Goal: Transaction & Acquisition: Purchase product/service

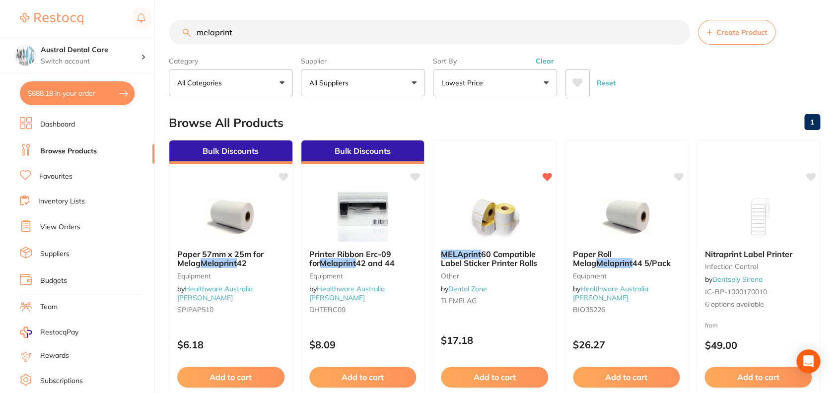
click at [258, 42] on input "melaprint" at bounding box center [429, 32] width 521 height 25
type input "m"
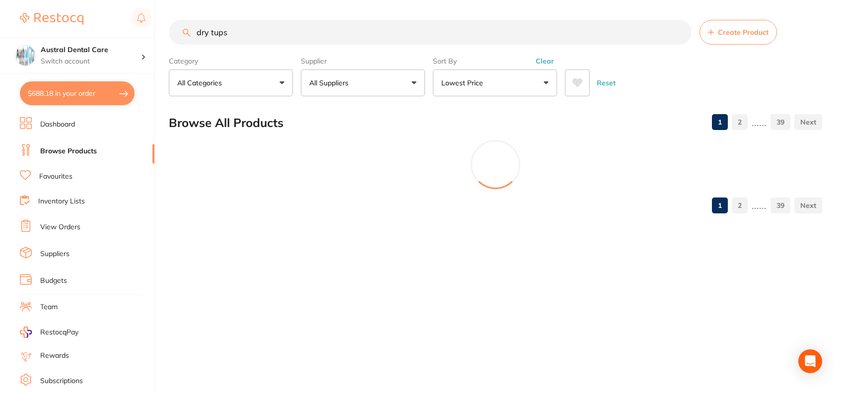
click at [325, 36] on input "dry tups" at bounding box center [430, 32] width 523 height 25
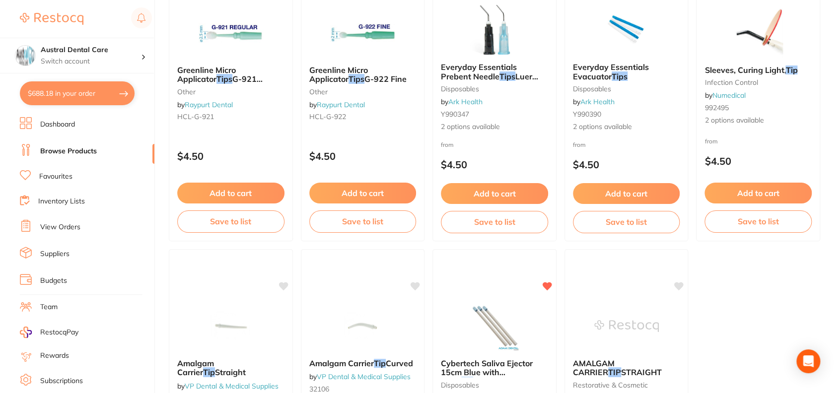
scroll to position [3019, 0]
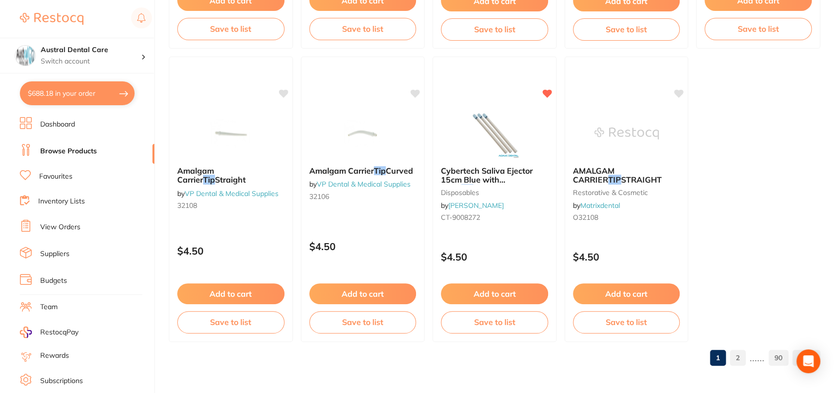
click at [723, 366] on link "1" at bounding box center [718, 358] width 16 height 20
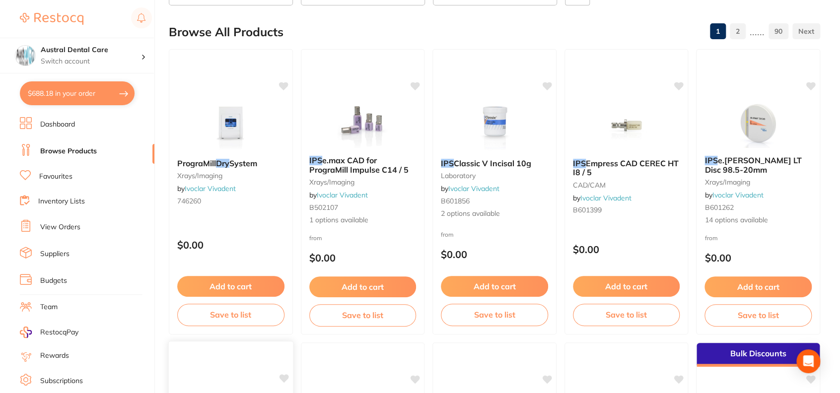
scroll to position [0, 0]
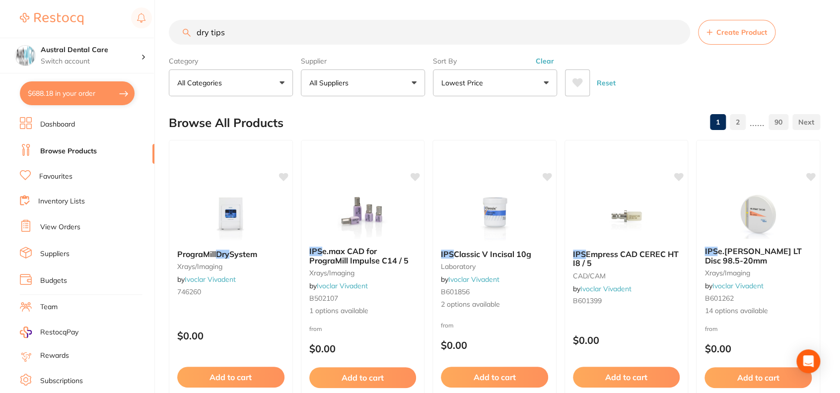
click at [252, 41] on input "dry tips" at bounding box center [429, 32] width 521 height 25
type input "b"
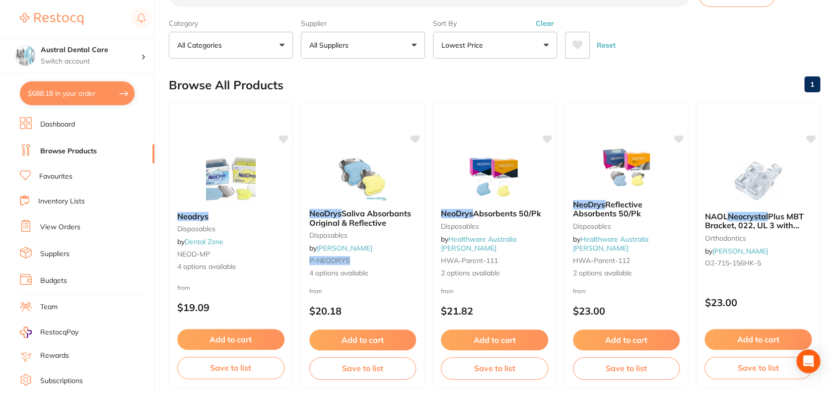
scroll to position [40, 0]
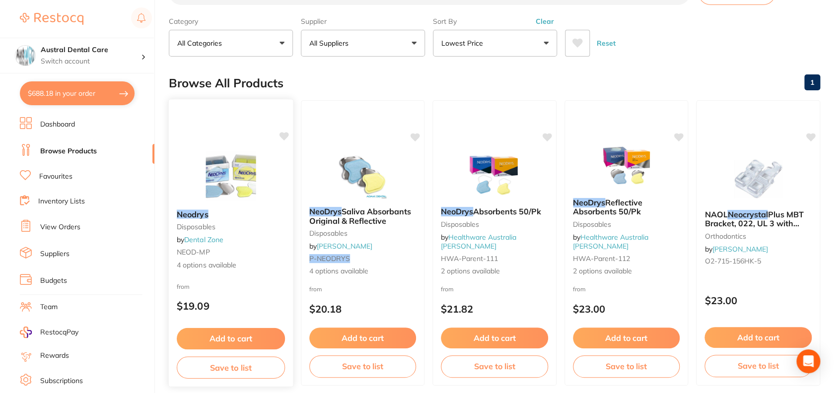
click at [228, 173] on img at bounding box center [230, 176] width 65 height 50
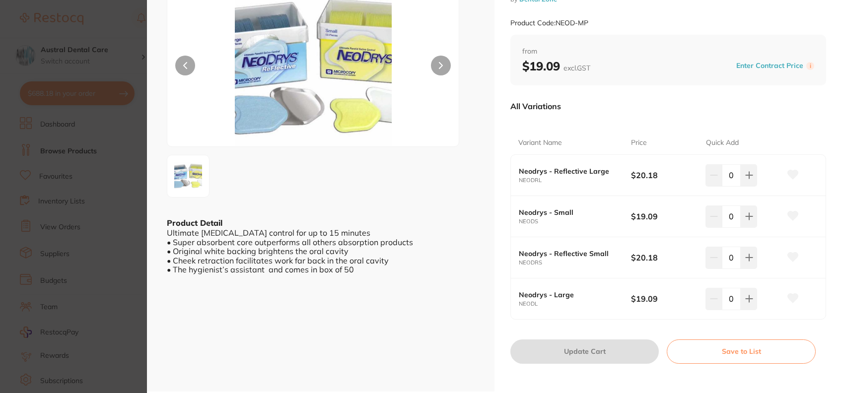
scroll to position [74, 0]
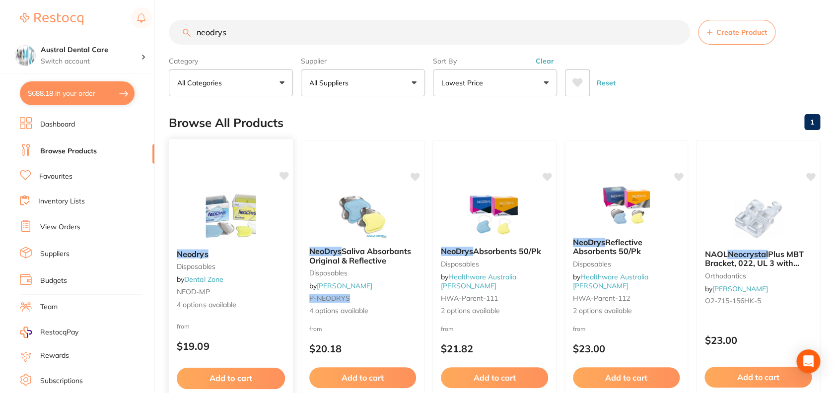
click at [223, 240] on img at bounding box center [230, 216] width 65 height 50
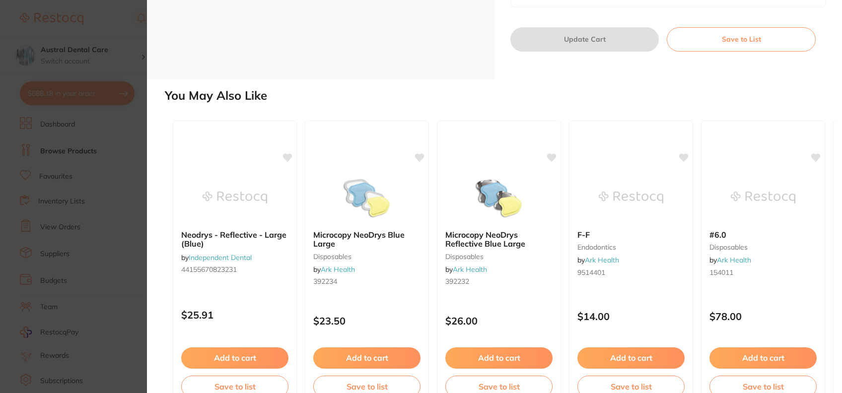
scroll to position [409, 0]
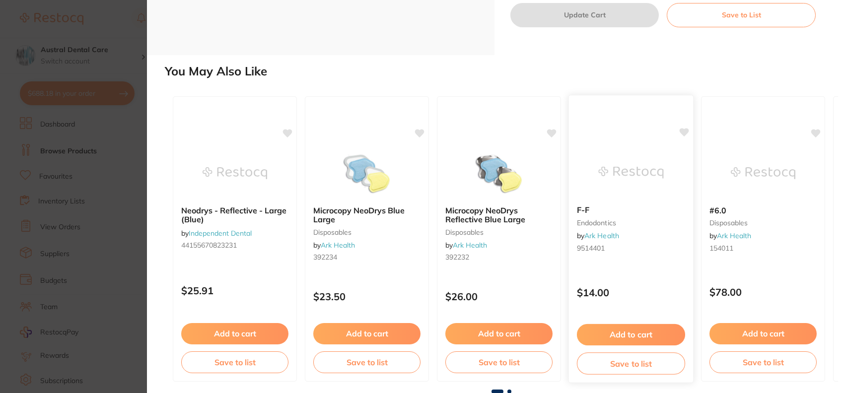
click at [601, 211] on b "F-F" at bounding box center [631, 210] width 108 height 9
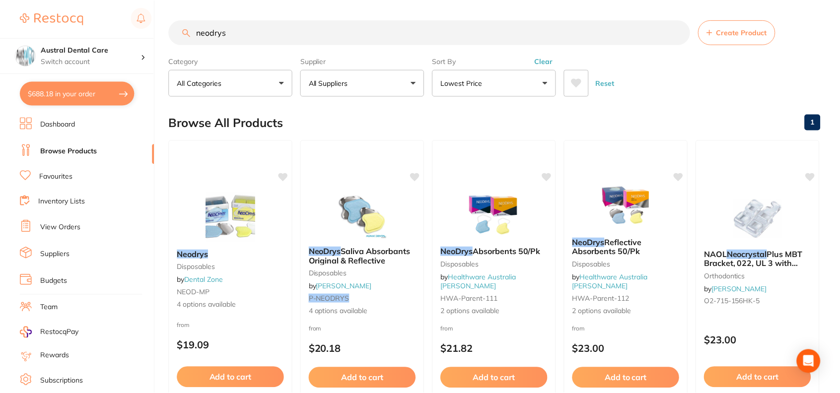
scroll to position [9, 0]
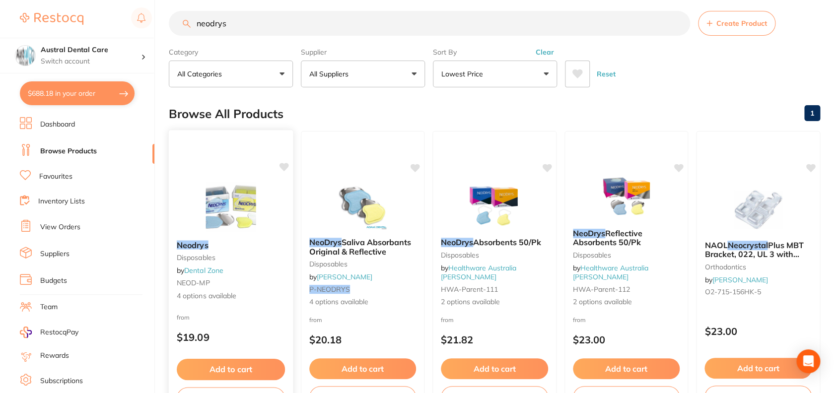
click at [243, 228] on img at bounding box center [230, 207] width 65 height 50
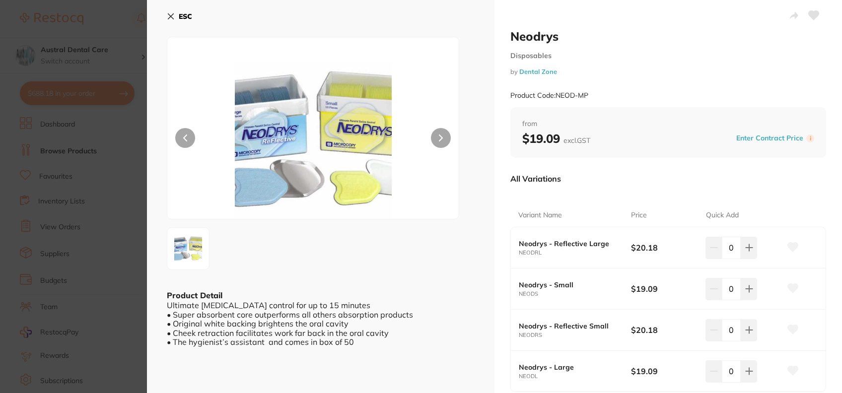
click at [173, 15] on icon at bounding box center [171, 16] width 8 height 8
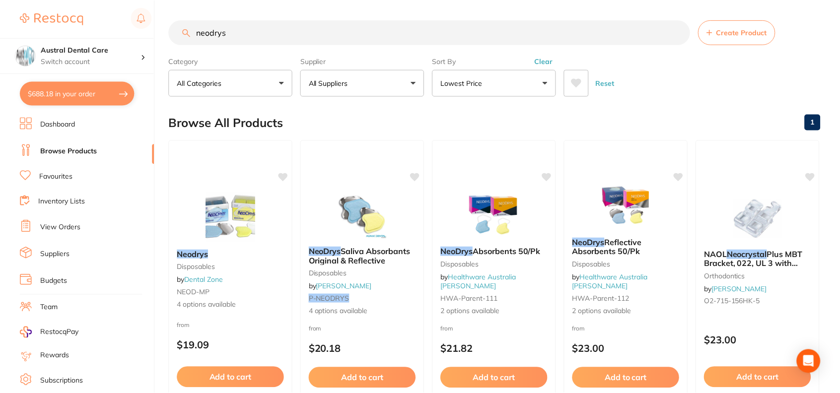
scroll to position [9, 0]
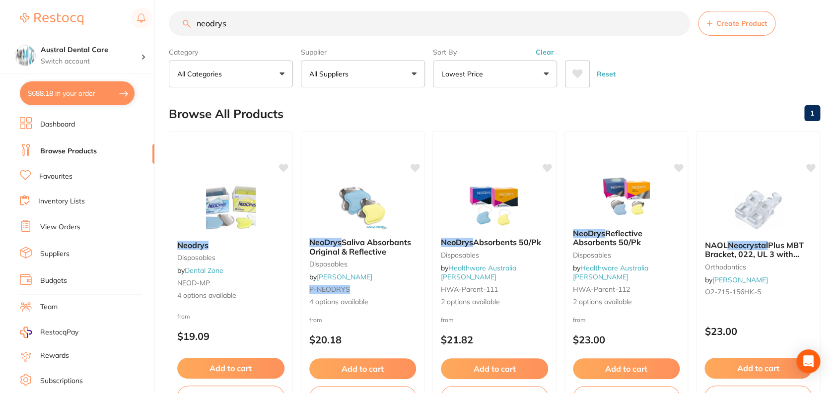
drag, startPoint x: 328, startPoint y: 25, endPoint x: 41, endPoint y: 28, distance: 287.1
click at [41, 28] on div "$688.18 Austral Dental Care Switch account Austral Dental Care $688.18 in your …" at bounding box center [420, 187] width 840 height 393
type input "dry tip"
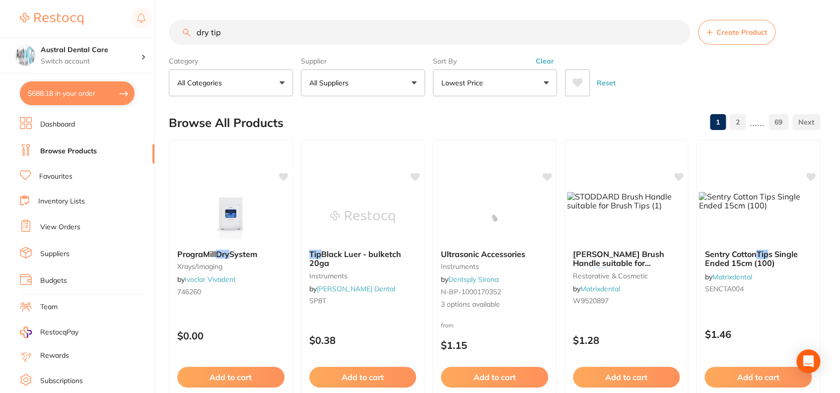
click at [366, 72] on button "All Suppliers" at bounding box center [363, 83] width 124 height 27
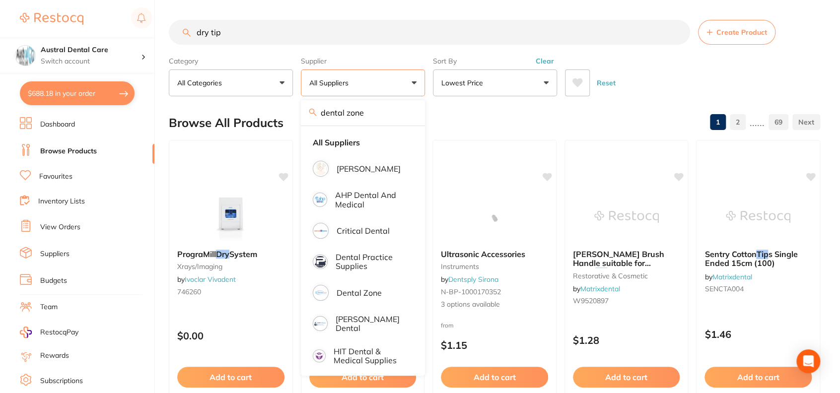
type input "dental zone"
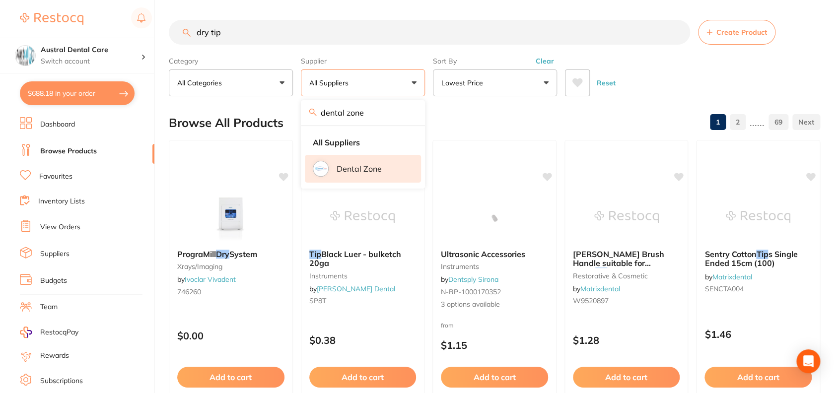
click at [361, 164] on p "Dental Zone" at bounding box center [359, 168] width 45 height 9
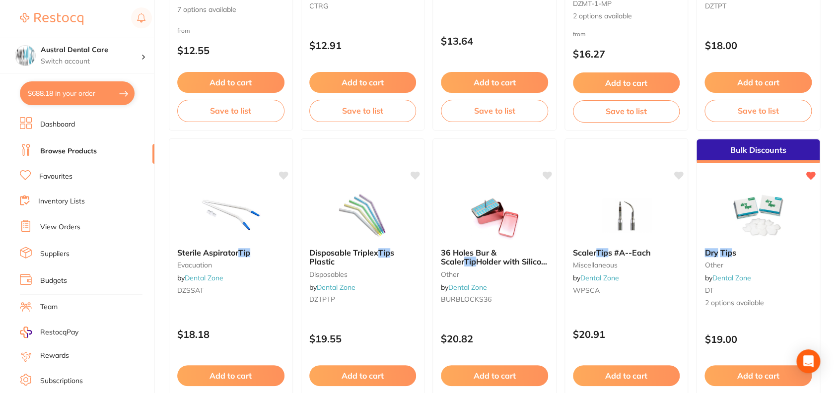
scroll to position [886, 0]
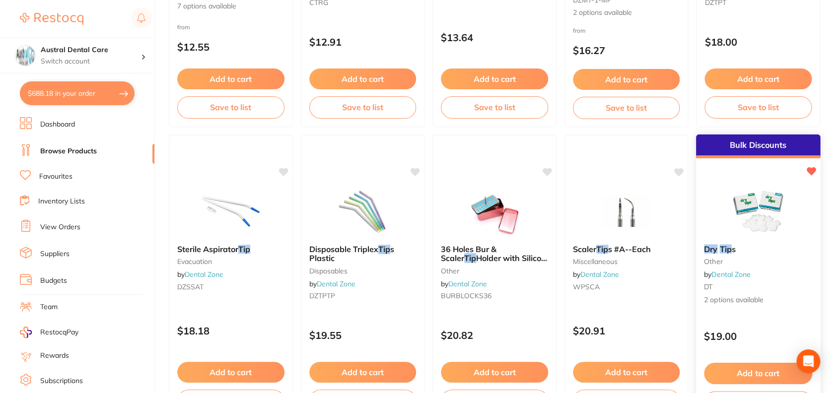
click at [768, 211] on img at bounding box center [758, 211] width 65 height 50
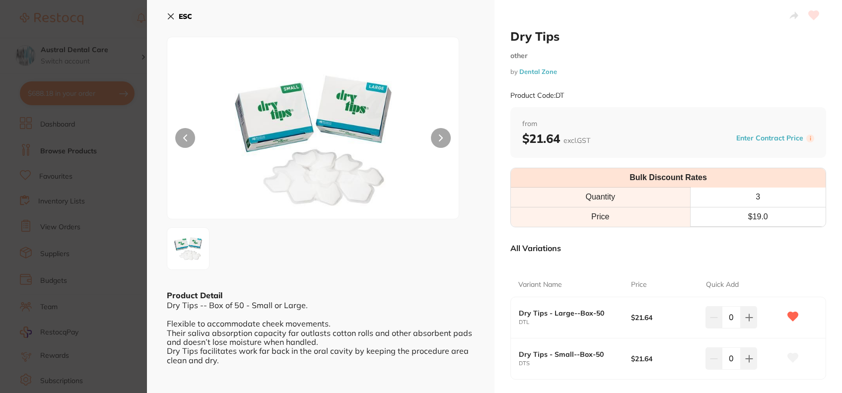
scroll to position [94, 0]
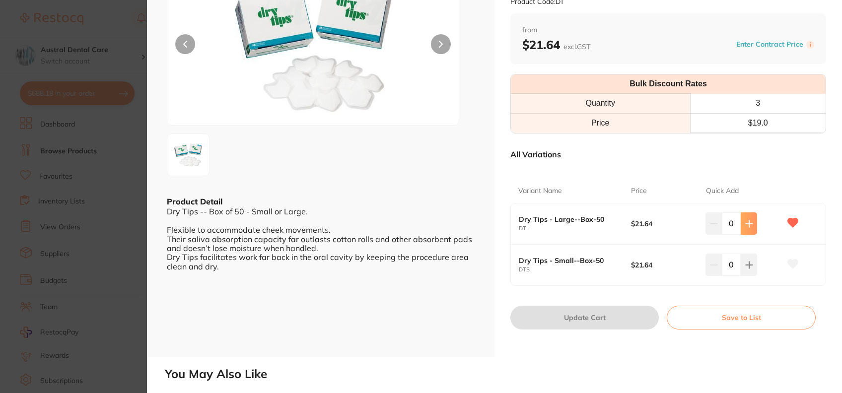
click at [754, 224] on button at bounding box center [749, 224] width 16 height 22
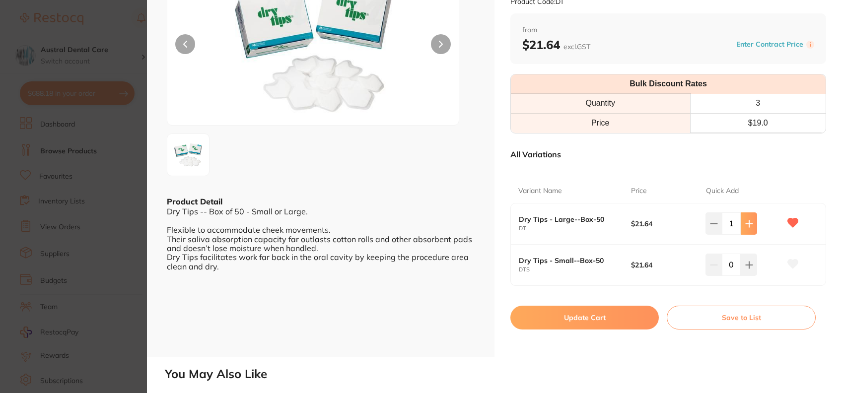
click at [754, 224] on button at bounding box center [749, 224] width 16 height 22
type input "3"
click at [611, 323] on button "Update Cart" at bounding box center [585, 318] width 149 height 24
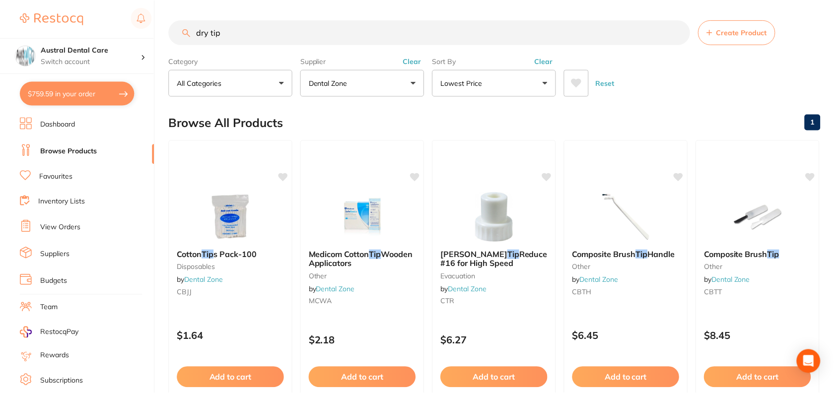
scroll to position [886, 0]
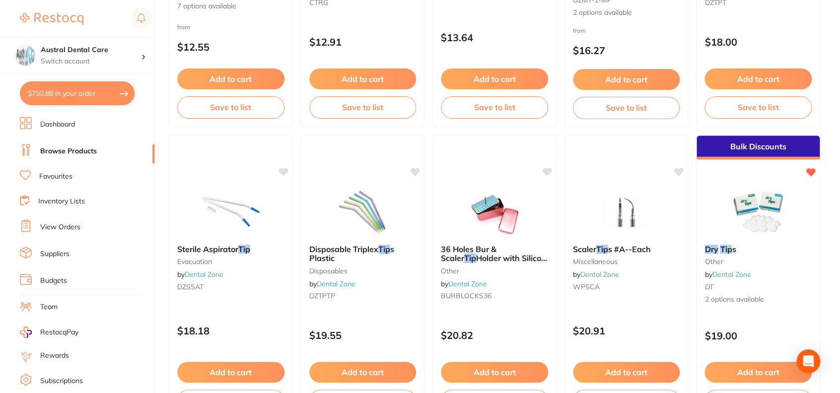
click at [95, 96] on button "$750.88 in your order" at bounding box center [77, 93] width 115 height 24
checkbox input "true"
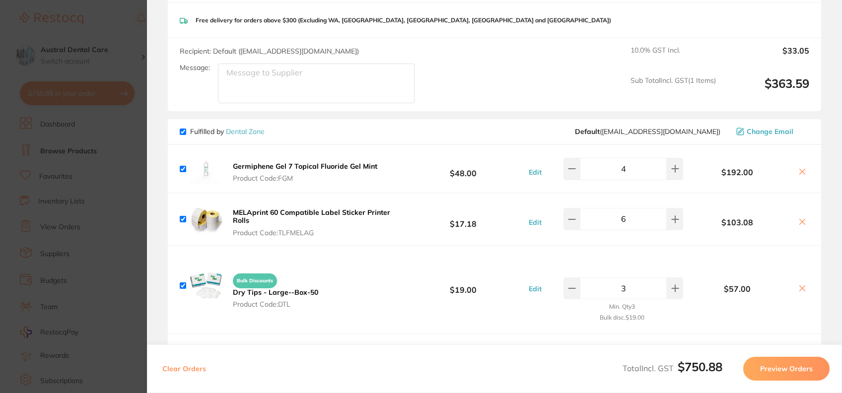
scroll to position [183, 0]
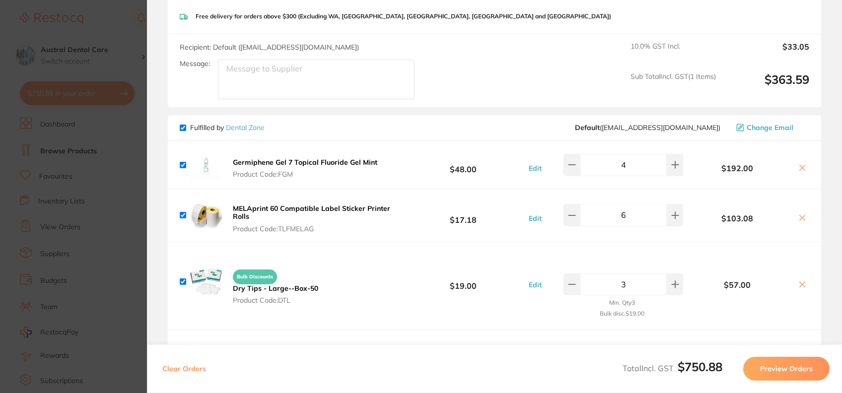
click at [273, 271] on span "Bulk Discounts" at bounding box center [255, 277] width 44 height 15
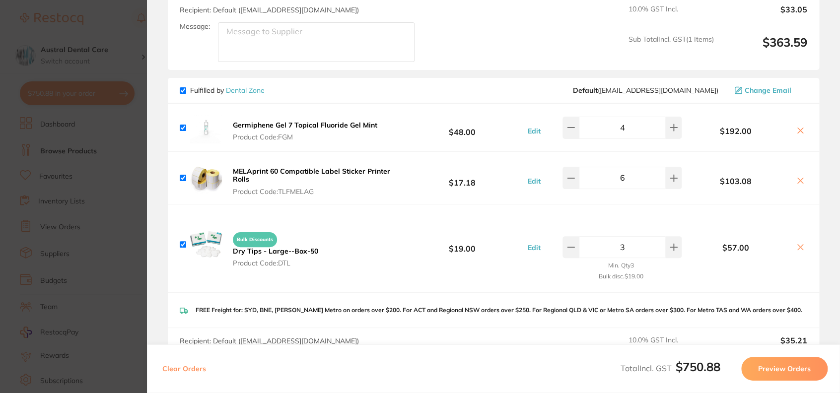
scroll to position [220, 0]
click at [571, 180] on icon at bounding box center [571, 179] width 8 height 8
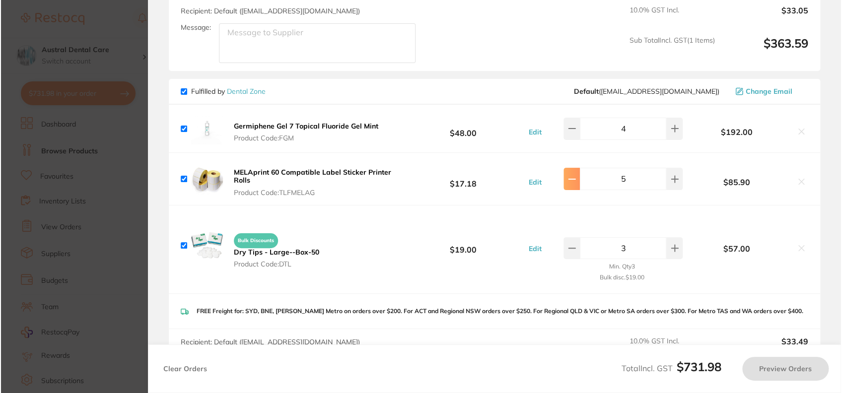
scroll to position [0, 0]
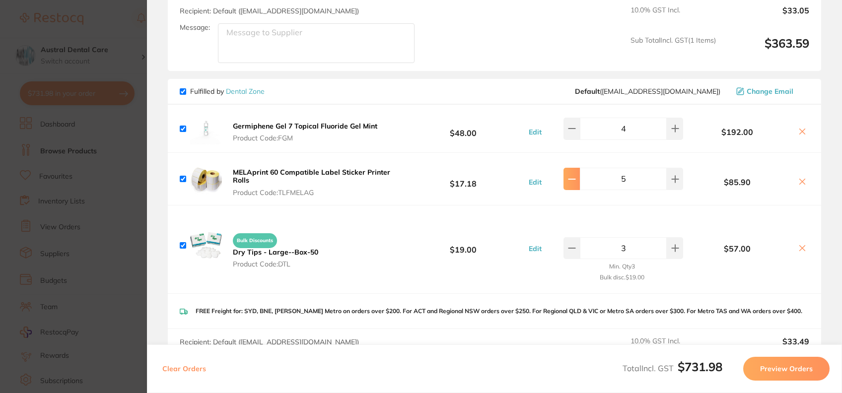
click at [571, 180] on icon at bounding box center [572, 179] width 8 height 8
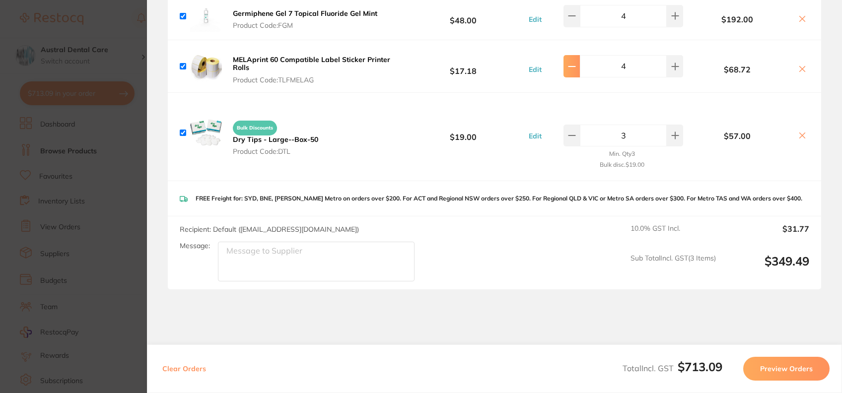
click at [568, 60] on button at bounding box center [572, 66] width 16 height 22
type input "1"
click at [796, 67] on button at bounding box center [803, 70] width 14 height 10
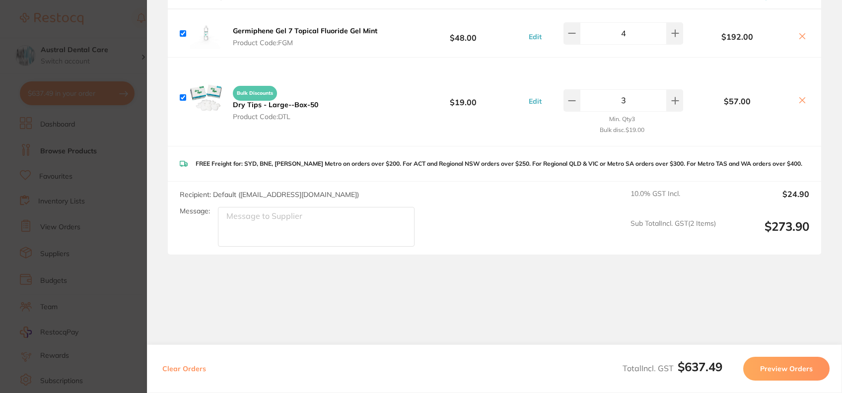
scroll to position [314, 0]
checkbox input "true"
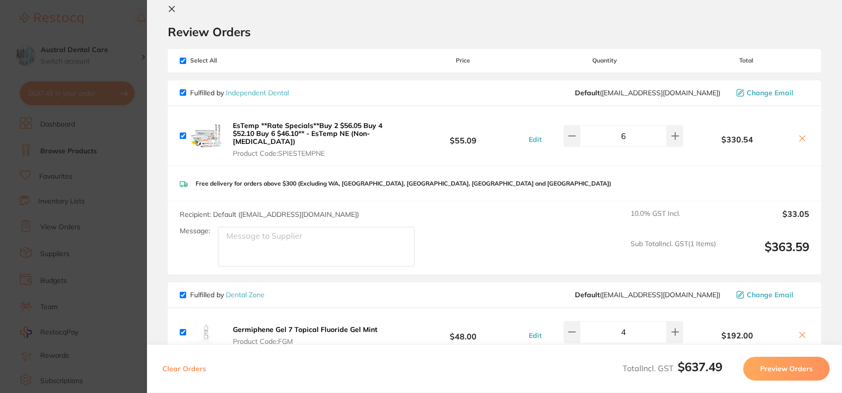
scroll to position [0, 0]
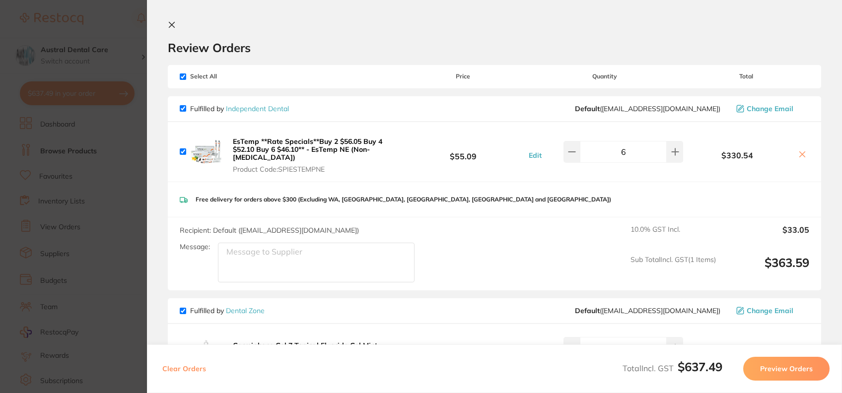
click at [538, 155] on button "Edit" at bounding box center [535, 155] width 19 height 9
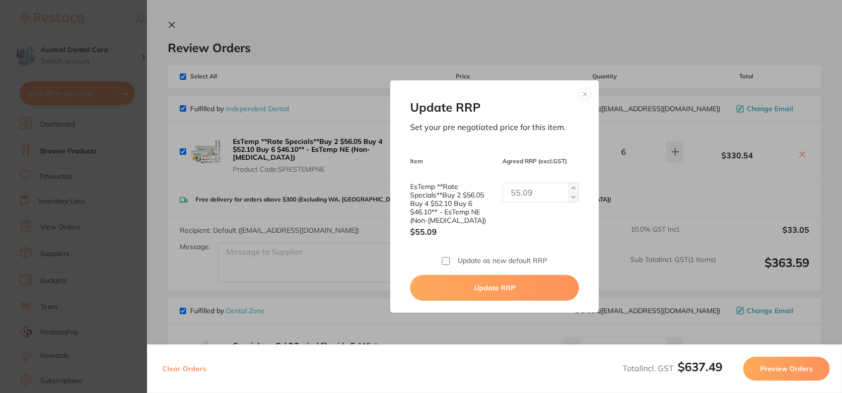
click at [550, 197] on input "EsTemp **Rate Specials**Buy 2 $56.05 Buy 4 $52.10 Buy 6 $46.10** - EsTemp NE (N…" at bounding box center [541, 193] width 76 height 20
type input "46.10"
click at [531, 257] on label "Update as new default RRP" at bounding box center [502, 261] width 89 height 8
click at [450, 257] on input "Update as new default RRP" at bounding box center [446, 261] width 8 height 8
checkbox input "true"
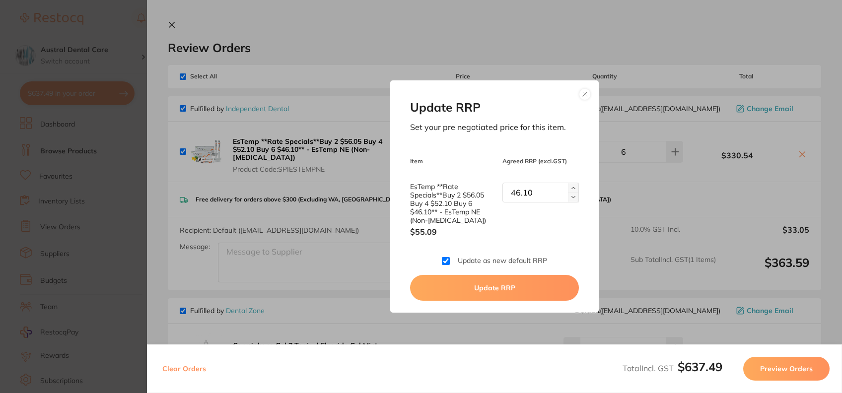
click at [525, 294] on button "Update RRP" at bounding box center [494, 288] width 169 height 26
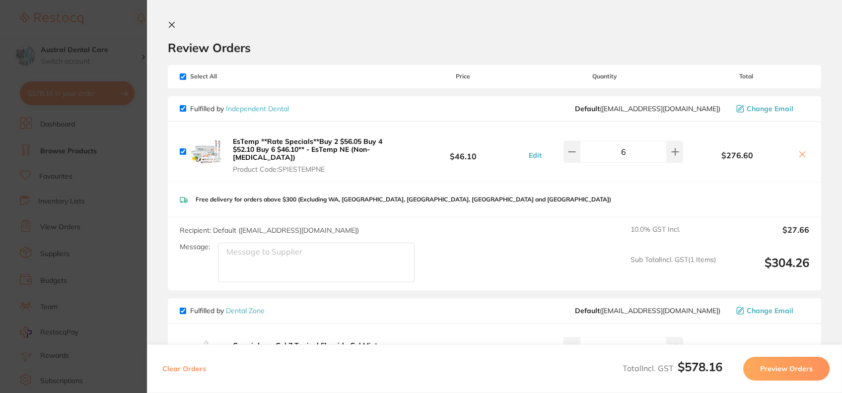
checkbox input "false"
click at [525, 294] on div "Fulfilled by Independent Dental Default ( [EMAIL_ADDRESS][DOMAIN_NAME] ) Change…" at bounding box center [495, 332] width 654 height 473
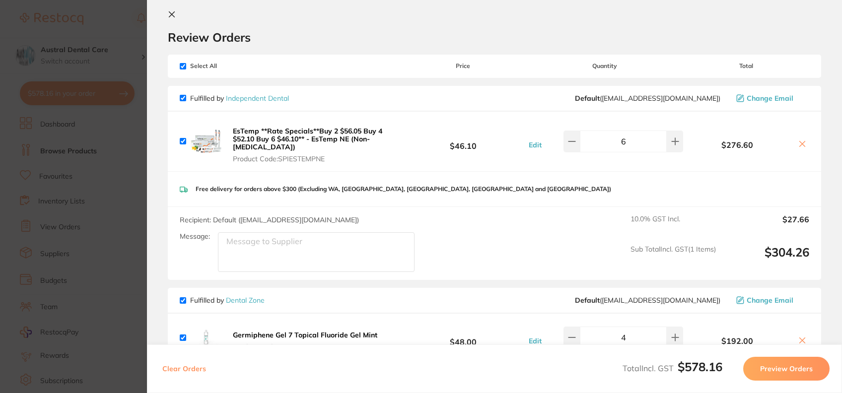
scroll to position [5, 0]
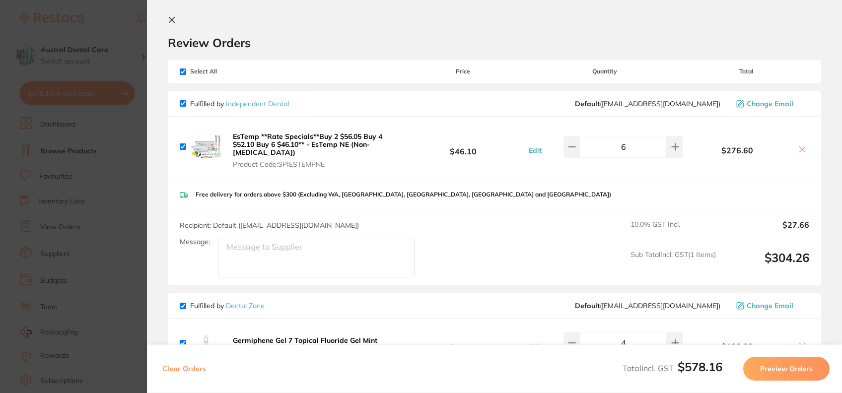
click at [102, 40] on section "Update RRP Set your pre negotiated price for this item. Item Agreed RRP (excl. …" at bounding box center [421, 196] width 842 height 393
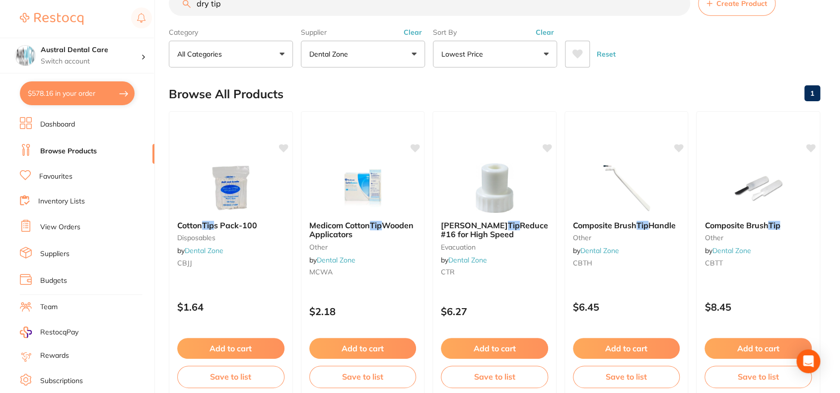
scroll to position [0, 0]
